Goal: Obtain resource: Obtain resource

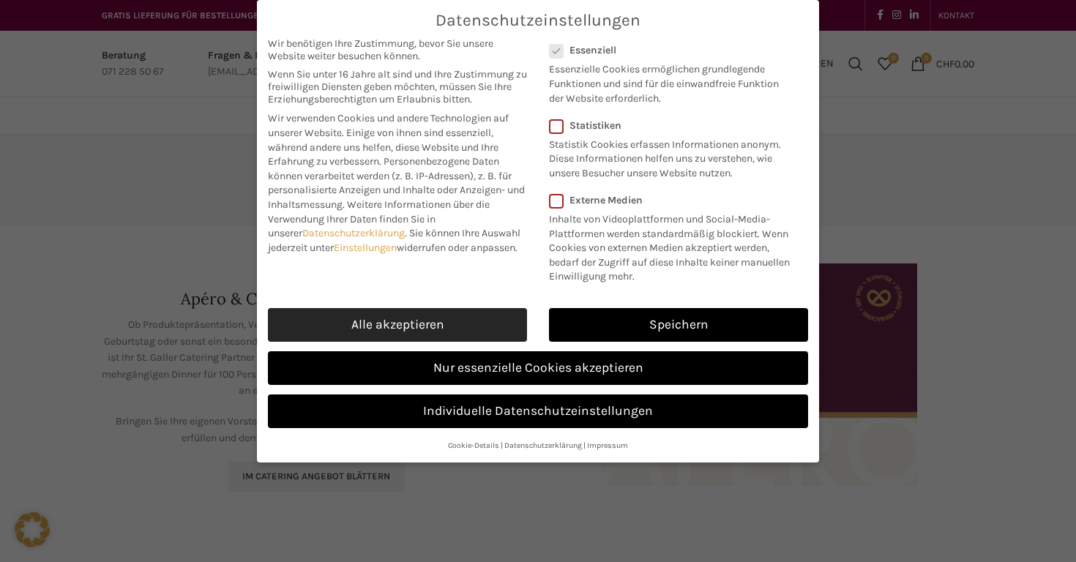
click at [425, 327] on link "Alle akzeptieren" at bounding box center [397, 325] width 259 height 34
checkbox input "true"
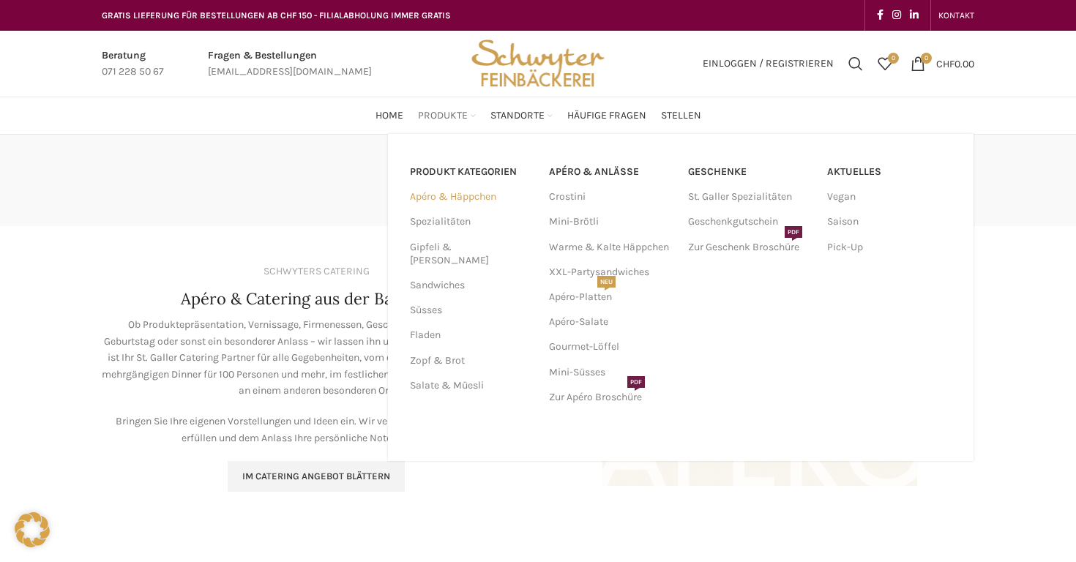
click at [466, 197] on link "Apéro & Häppchen" at bounding box center [471, 196] width 122 height 25
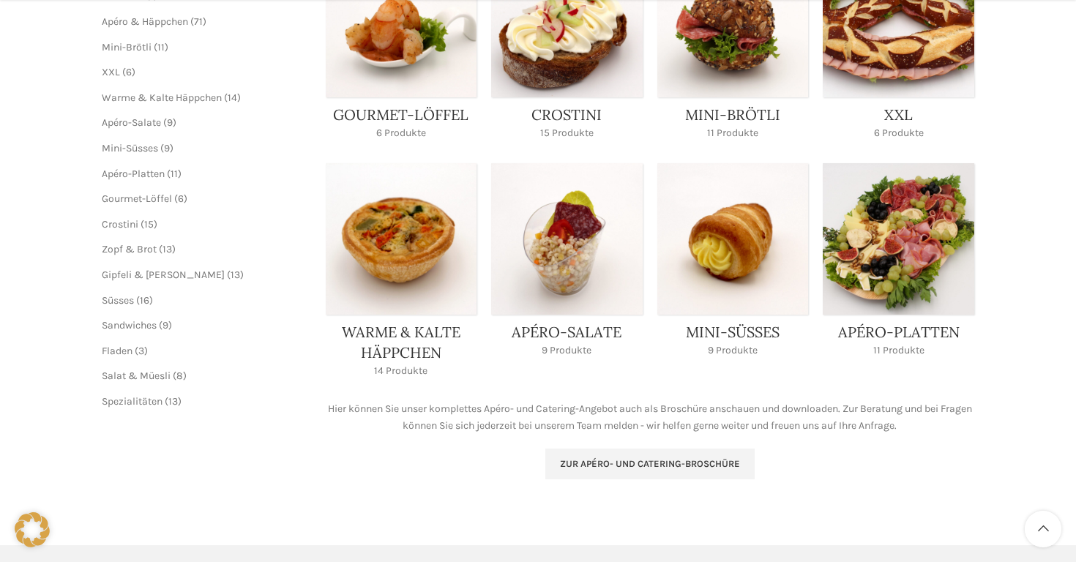
scroll to position [320, 0]
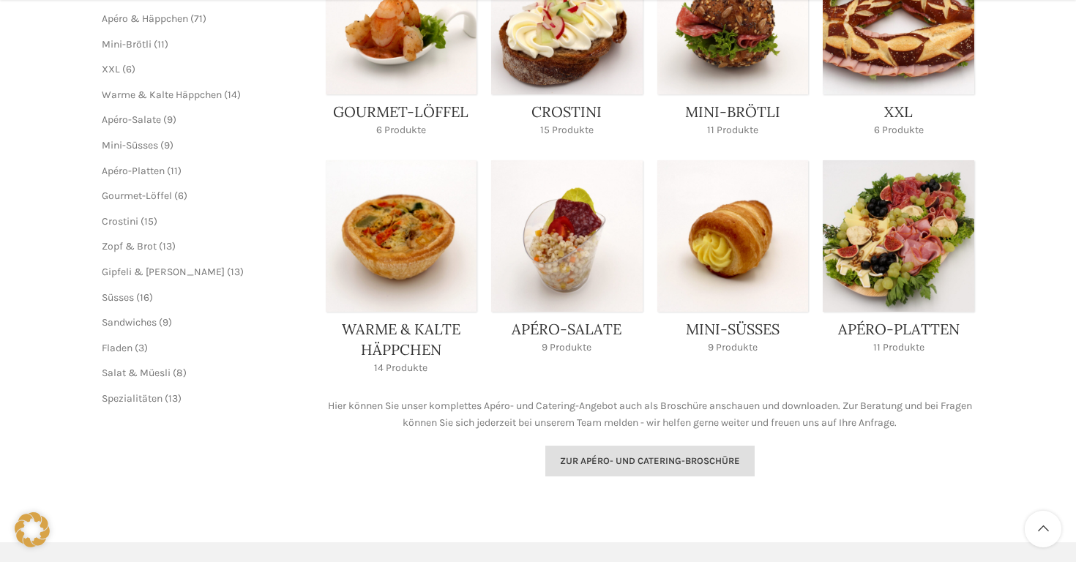
click at [619, 463] on span "Zur Apéro- und Catering-Broschüre" at bounding box center [650, 461] width 180 height 12
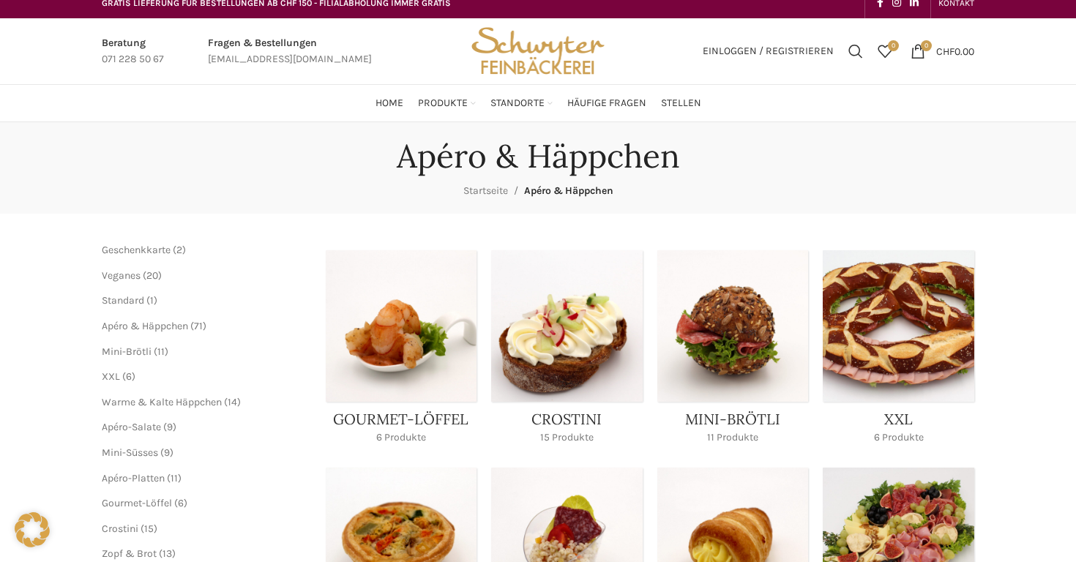
scroll to position [11, 0]
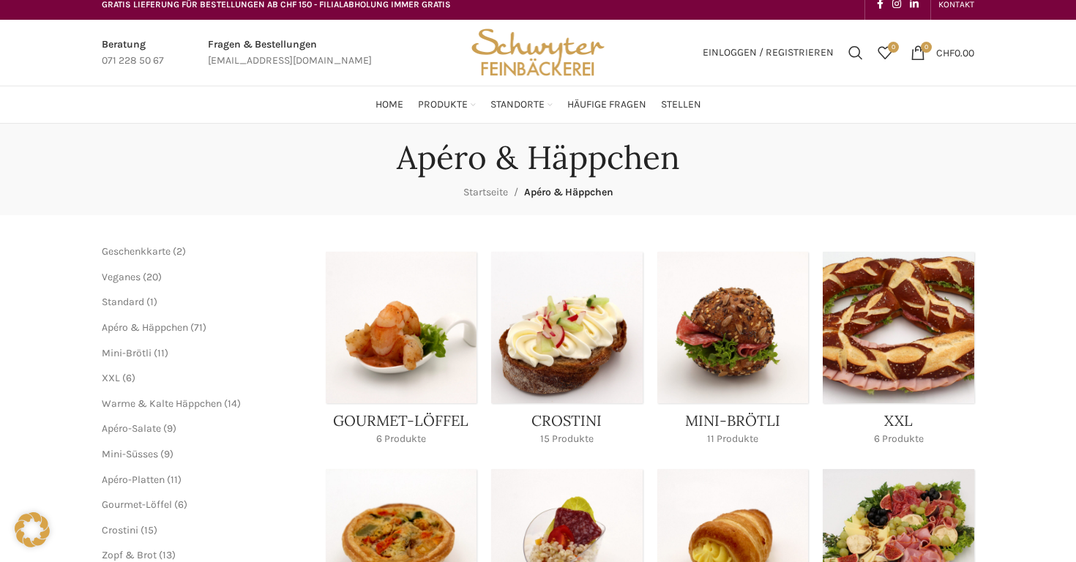
click at [844, 386] on link "Product category xxl" at bounding box center [899, 353] width 152 height 203
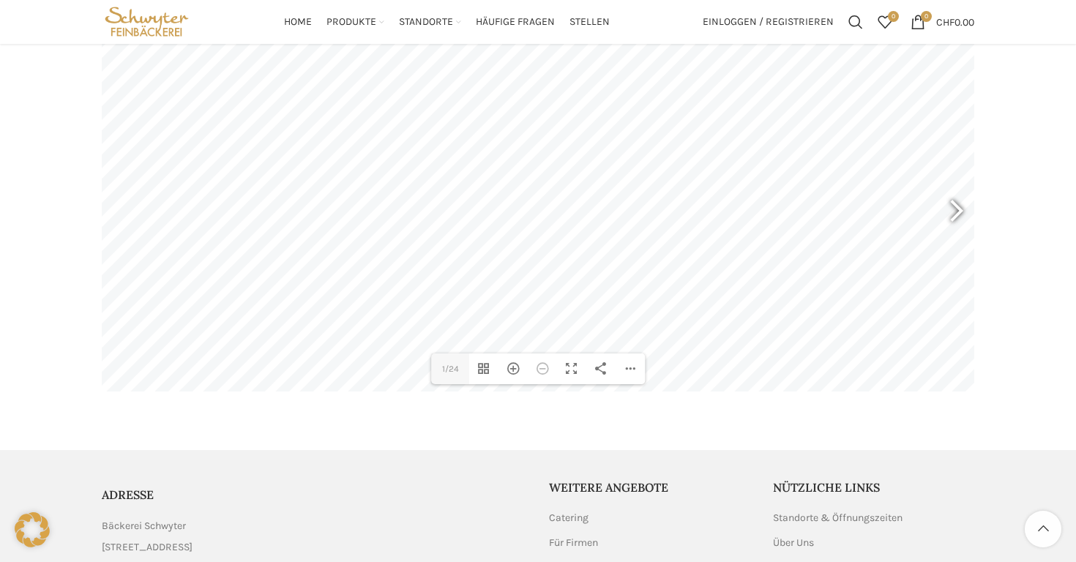
scroll to position [171, 0]
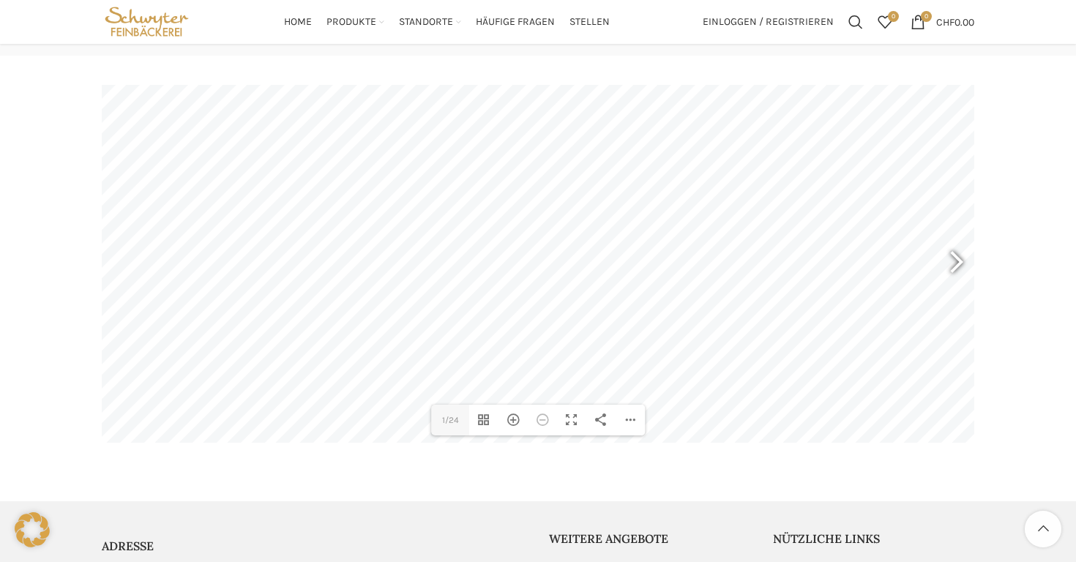
click at [957, 261] on div at bounding box center [950, 264] width 34 height 54
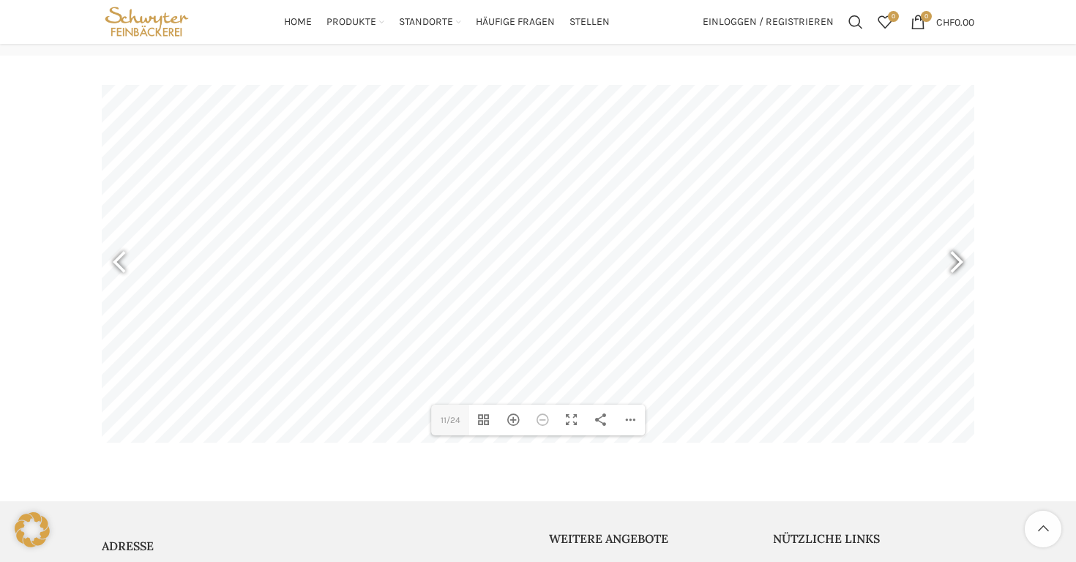
click at [957, 261] on div at bounding box center [950, 264] width 34 height 54
click at [117, 261] on div at bounding box center [126, 264] width 34 height 54
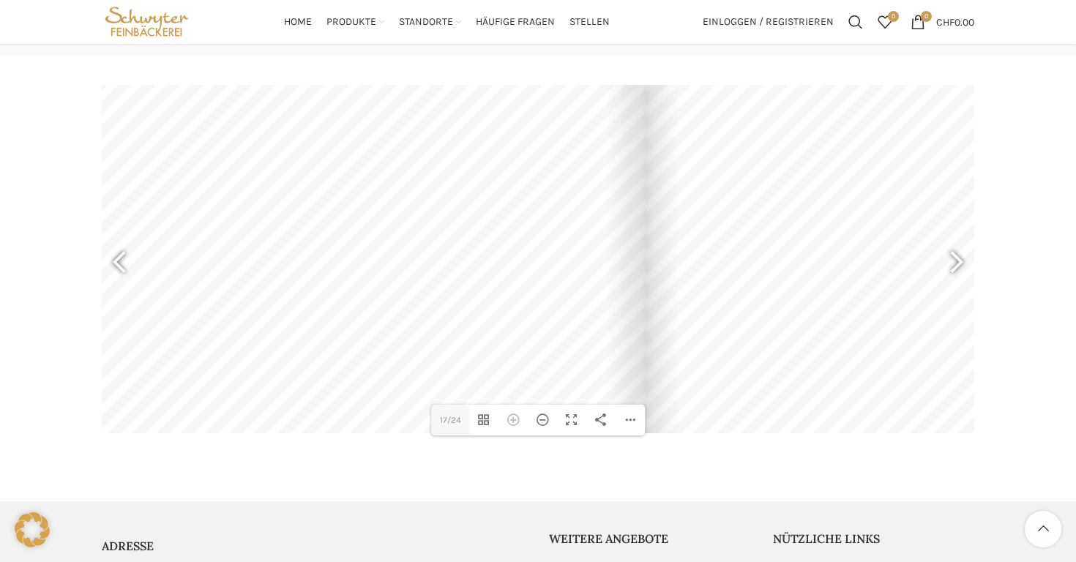
click at [261, 299] on div at bounding box center [354, 227] width 584 height 414
click at [514, 420] on div "Hereinzoomen" at bounding box center [512, 420] width 29 height 31
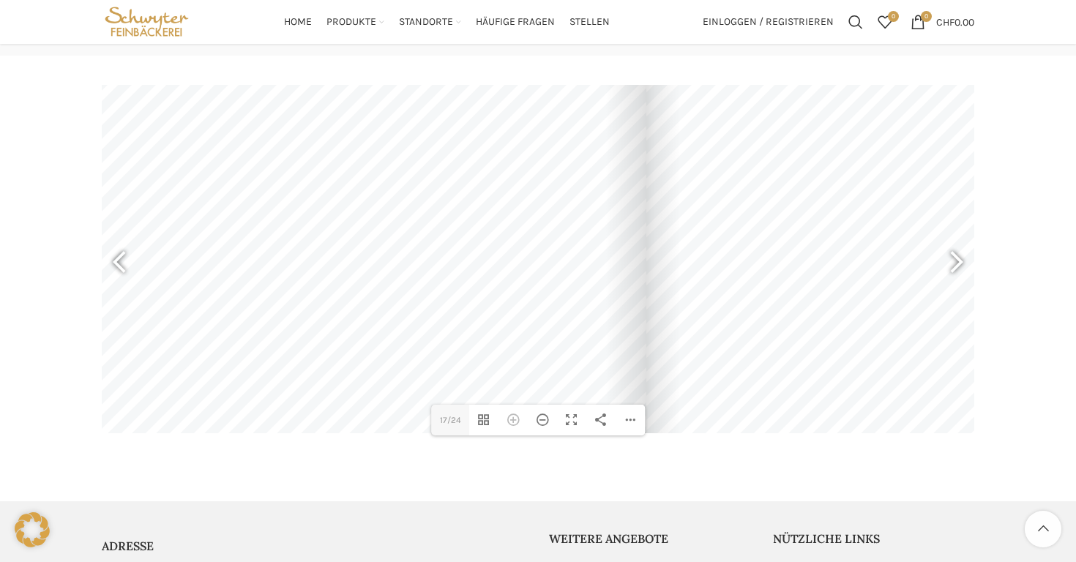
click at [262, 330] on div at bounding box center [354, 227] width 584 height 414
click at [233, 337] on div at bounding box center [354, 227] width 584 height 414
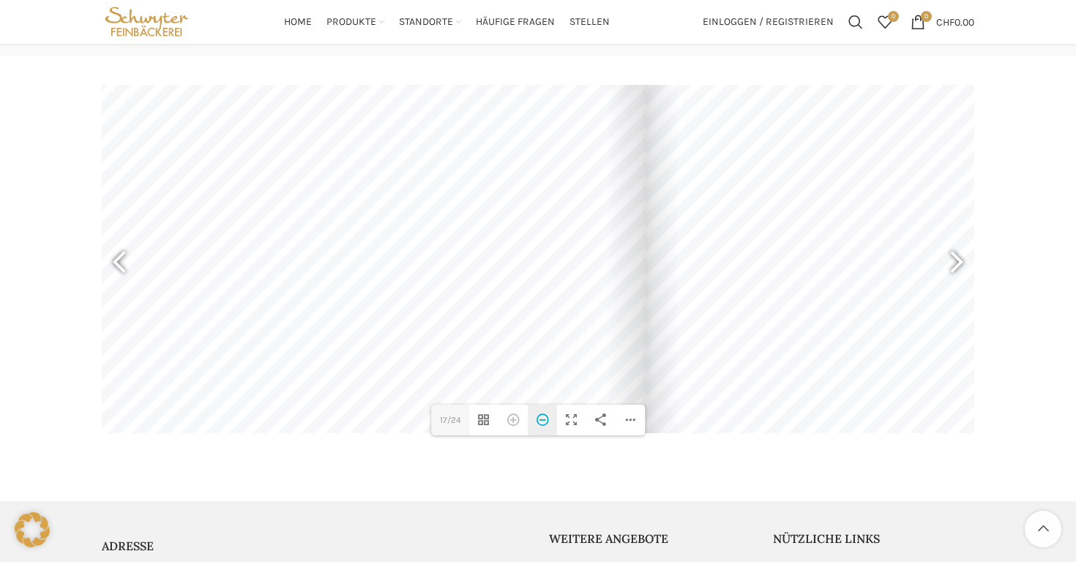
click at [544, 421] on div "Herauszoomen" at bounding box center [542, 420] width 29 height 31
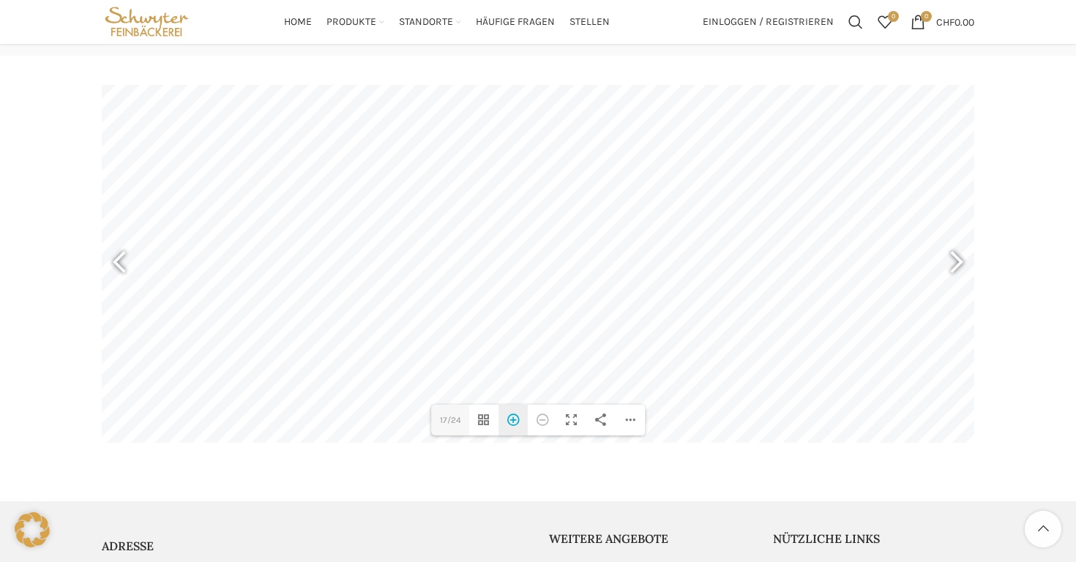
click at [511, 421] on div "Hereinzoomen" at bounding box center [512, 420] width 29 height 31
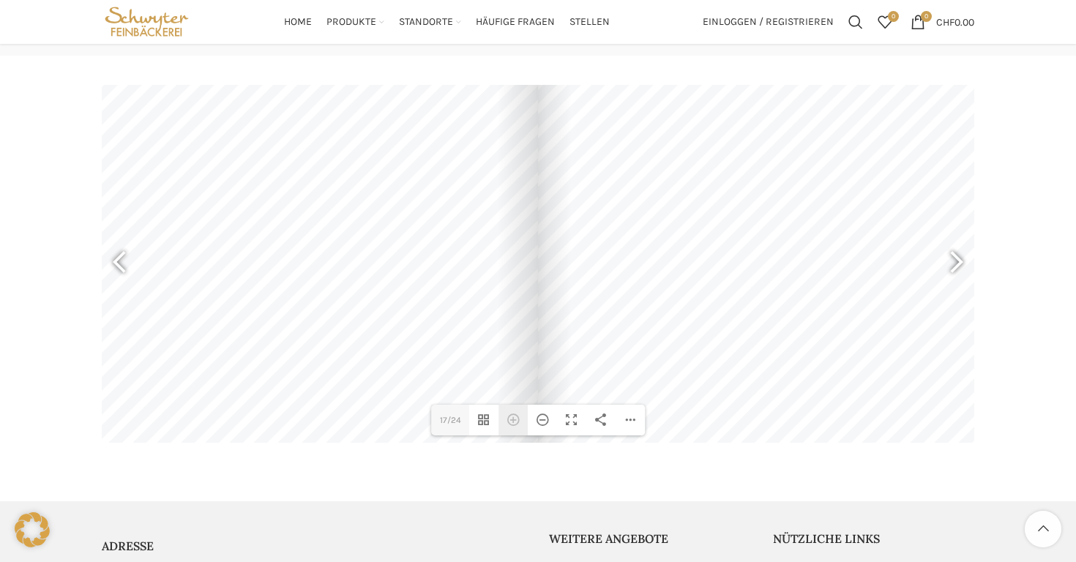
click at [511, 421] on div "Hereinzoomen" at bounding box center [512, 420] width 29 height 31
click at [266, 326] on div at bounding box center [246, 249] width 584 height 414
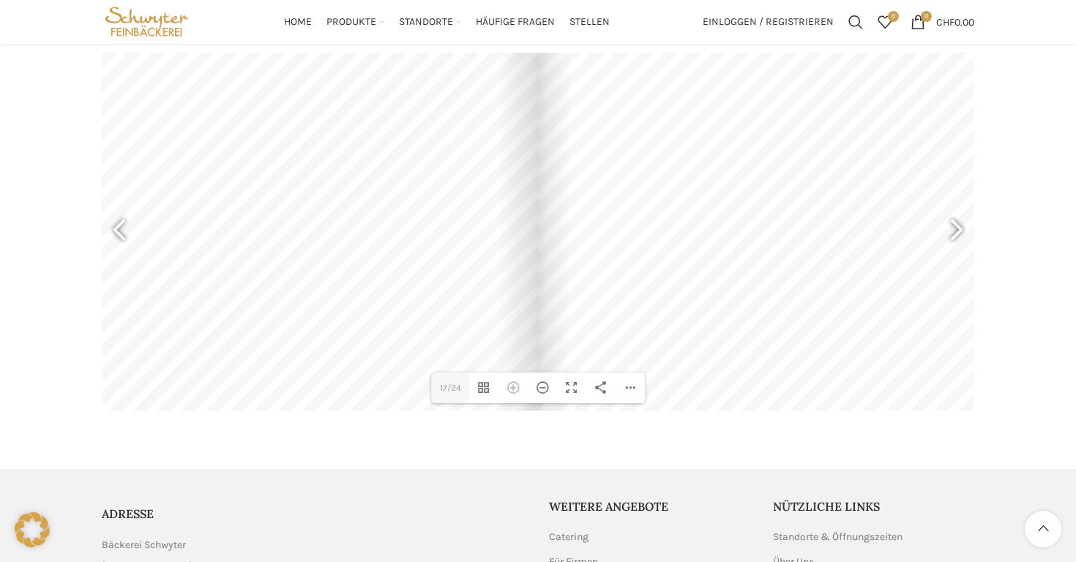
scroll to position [209, 0]
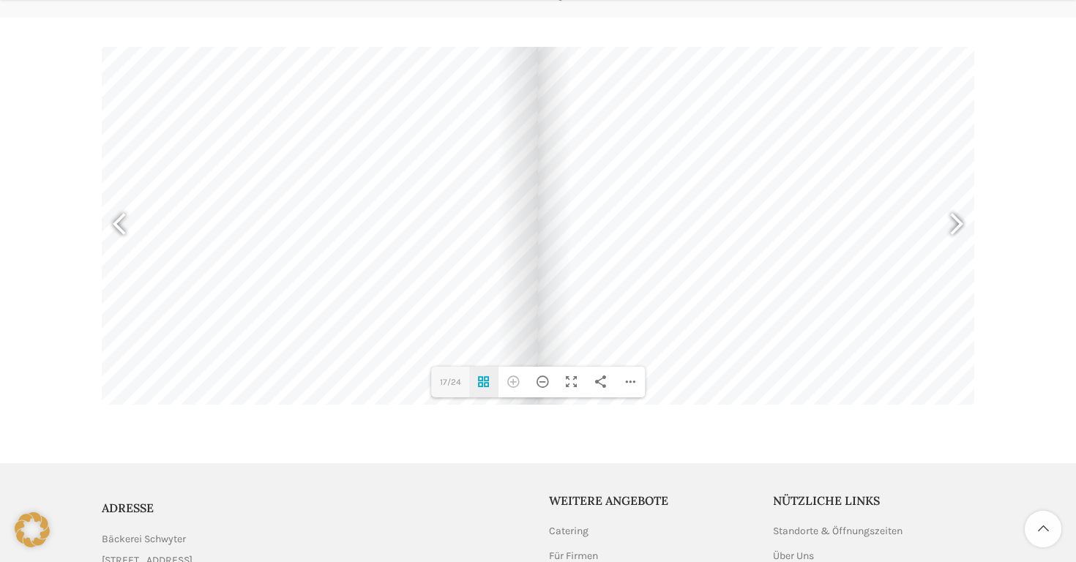
click at [485, 383] on div "Vorschaubilder umschalten" at bounding box center [483, 382] width 29 height 31
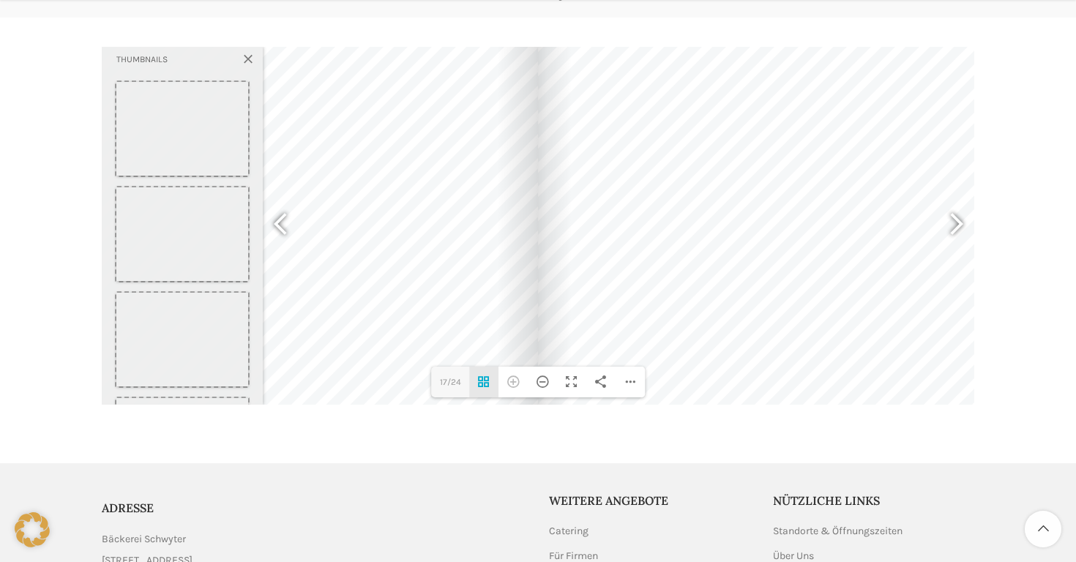
scroll to position [1463, 0]
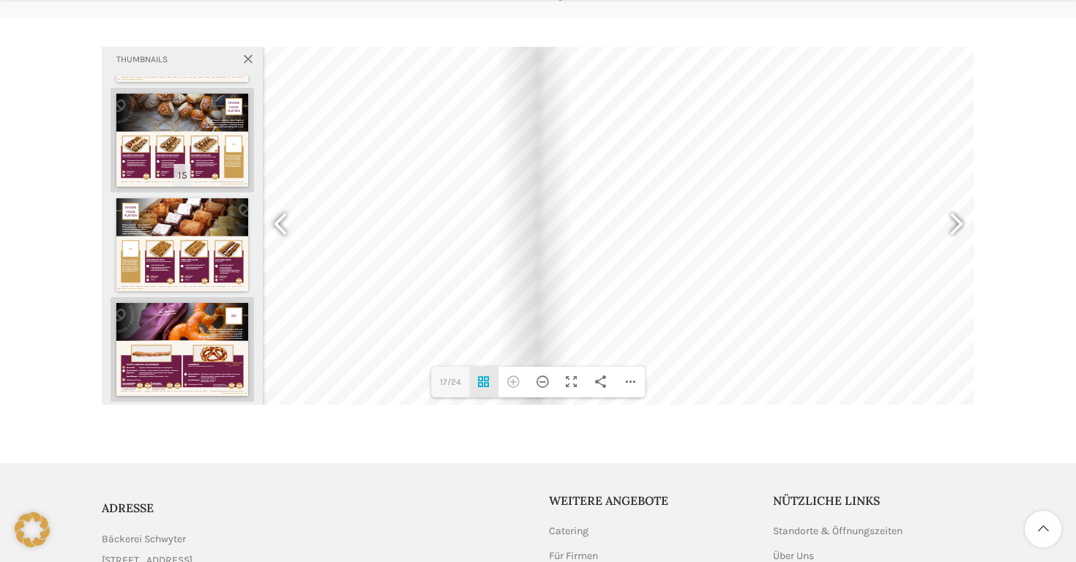
click at [146, 160] on div at bounding box center [182, 140] width 132 height 93
click at [957, 225] on div at bounding box center [950, 226] width 34 height 54
click at [316, 272] on div at bounding box center [246, 211] width 584 height 414
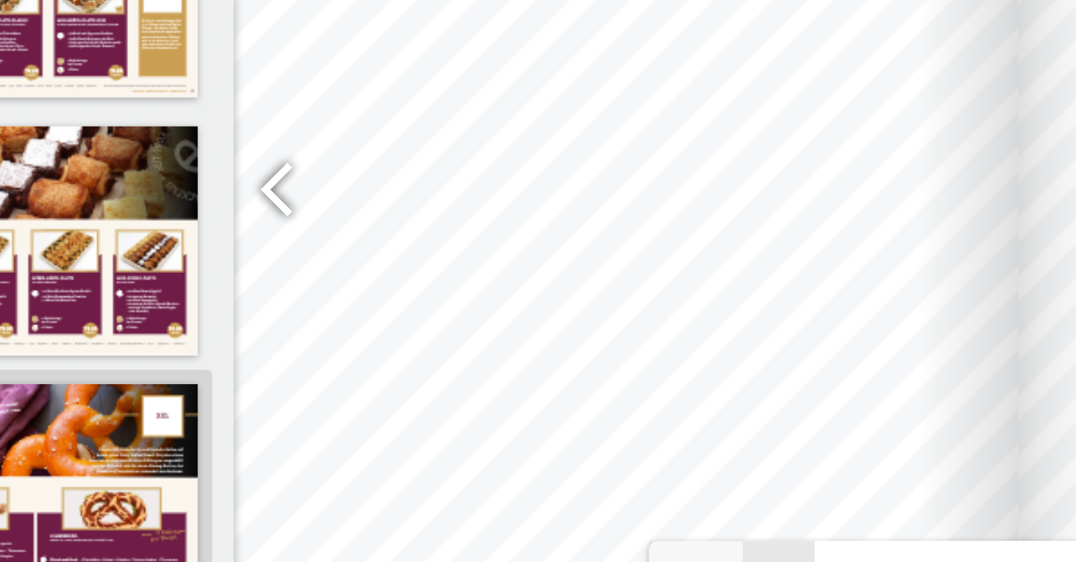
drag, startPoint x: 305, startPoint y: 291, endPoint x: 348, endPoint y: 290, distance: 42.5
click at [348, 291] on div at bounding box center [289, 211] width 584 height 414
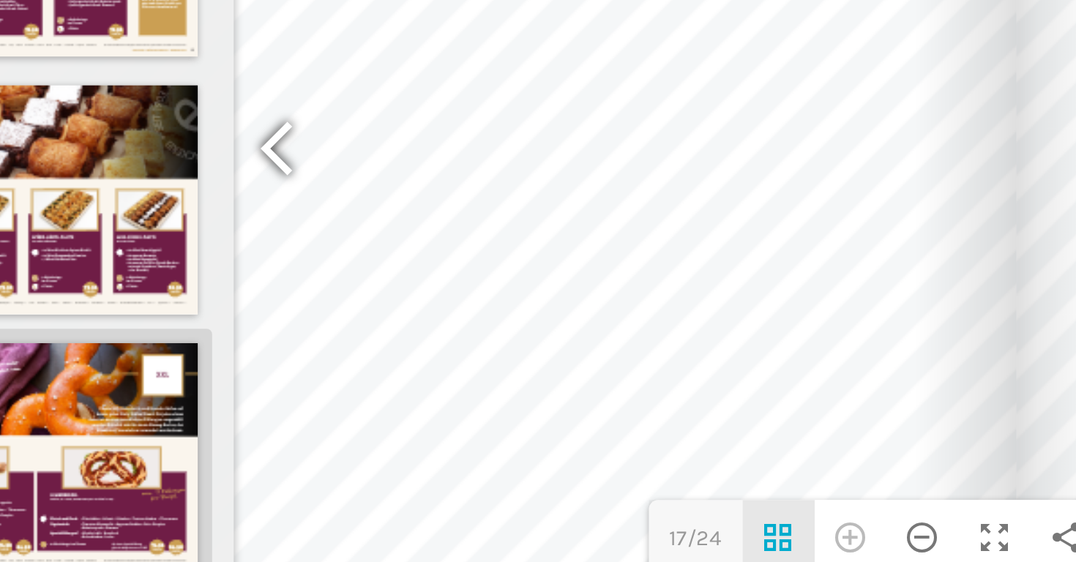
click at [277, 225] on div at bounding box center [287, 226] width 34 height 54
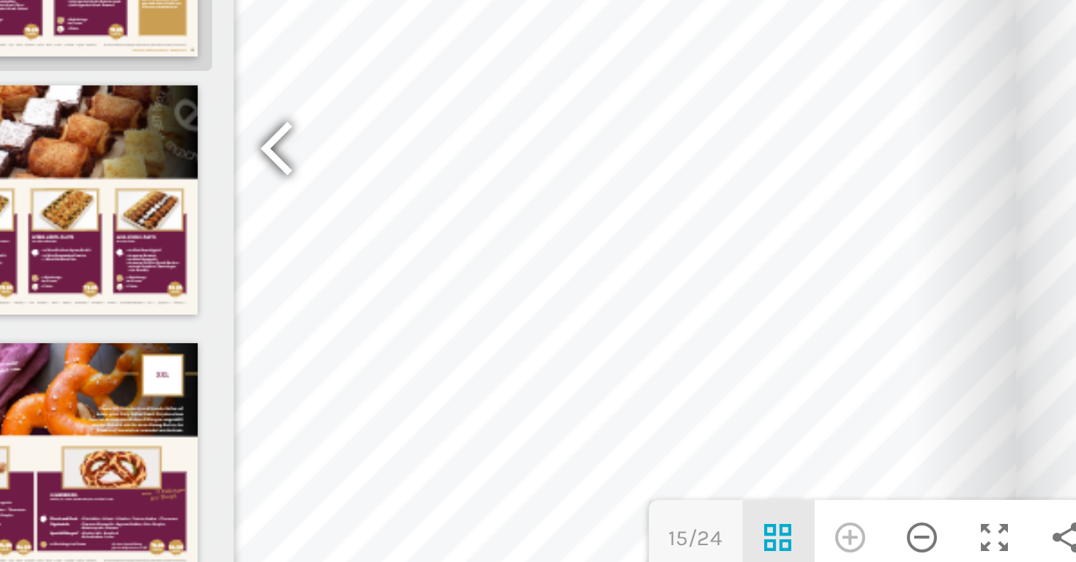
click at [277, 225] on div at bounding box center [287, 226] width 34 height 54
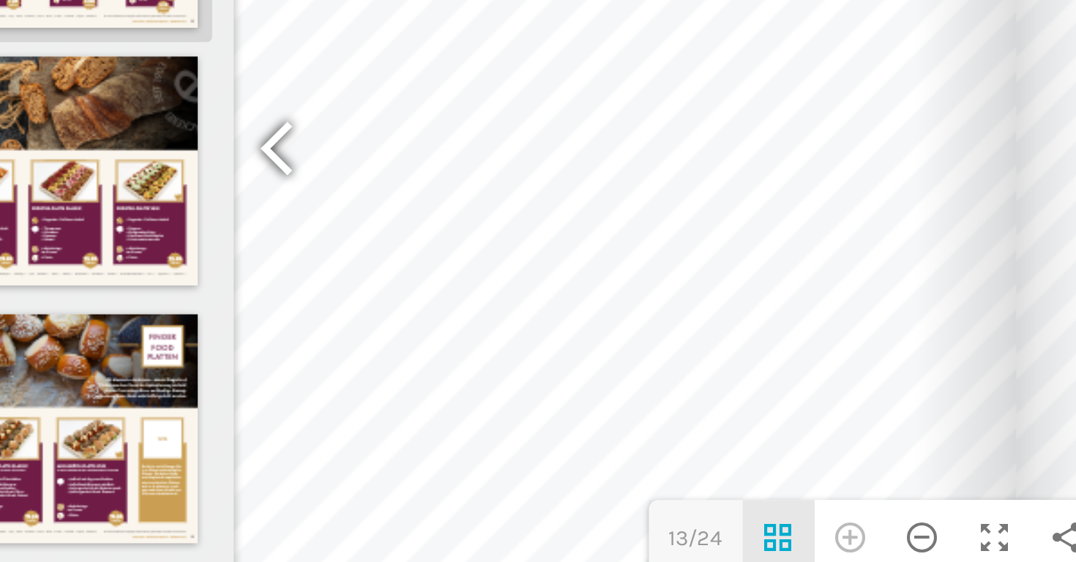
click at [277, 225] on div at bounding box center [287, 226] width 34 height 54
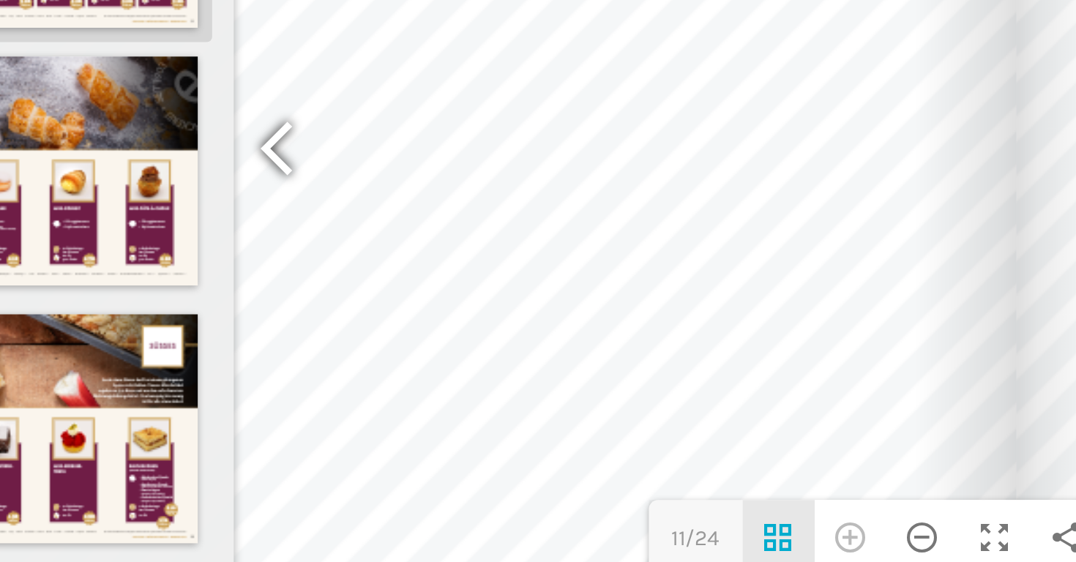
click at [277, 225] on div at bounding box center [287, 226] width 34 height 54
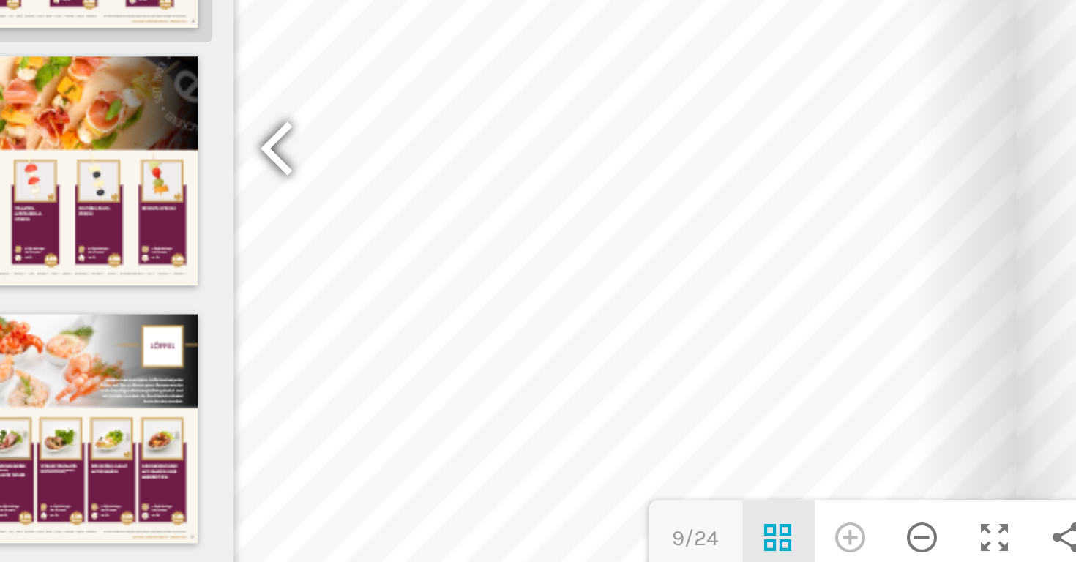
click at [277, 225] on div at bounding box center [287, 226] width 34 height 54
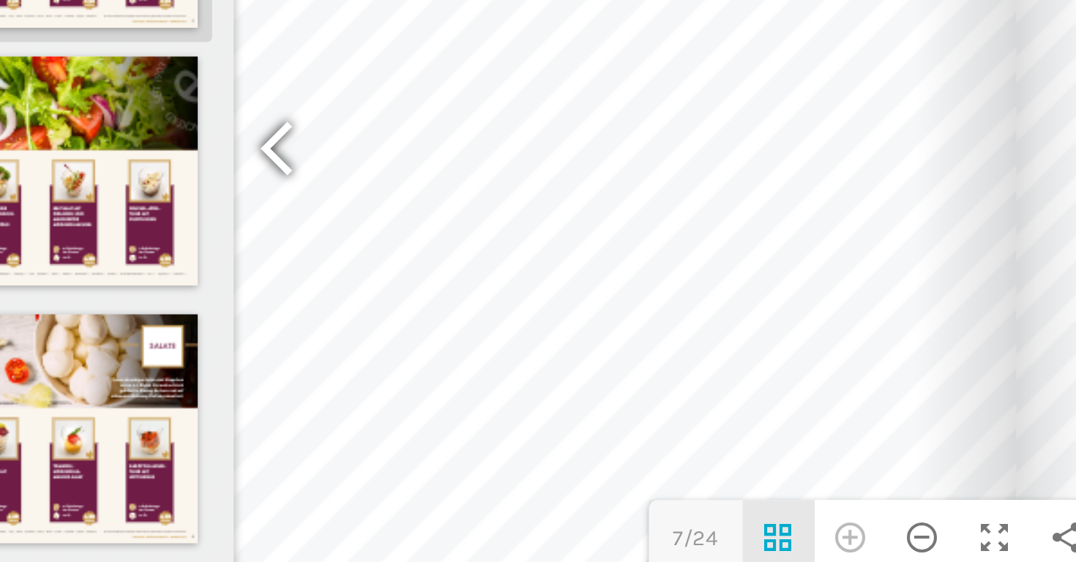
click at [277, 225] on div at bounding box center [287, 226] width 34 height 54
type input "5"
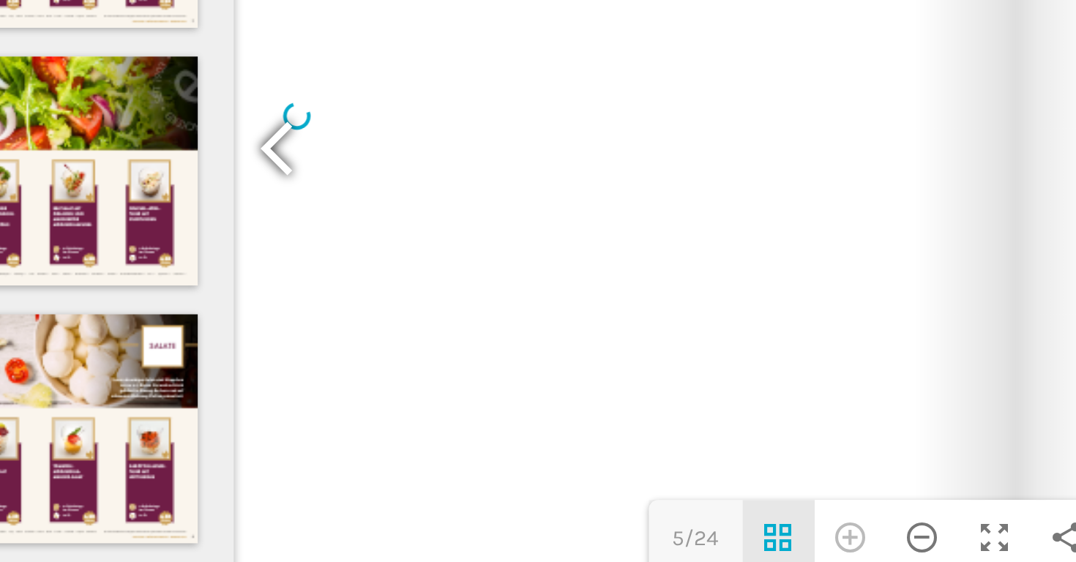
scroll to position [422, 0]
